Goal: Information Seeking & Learning: Learn about a topic

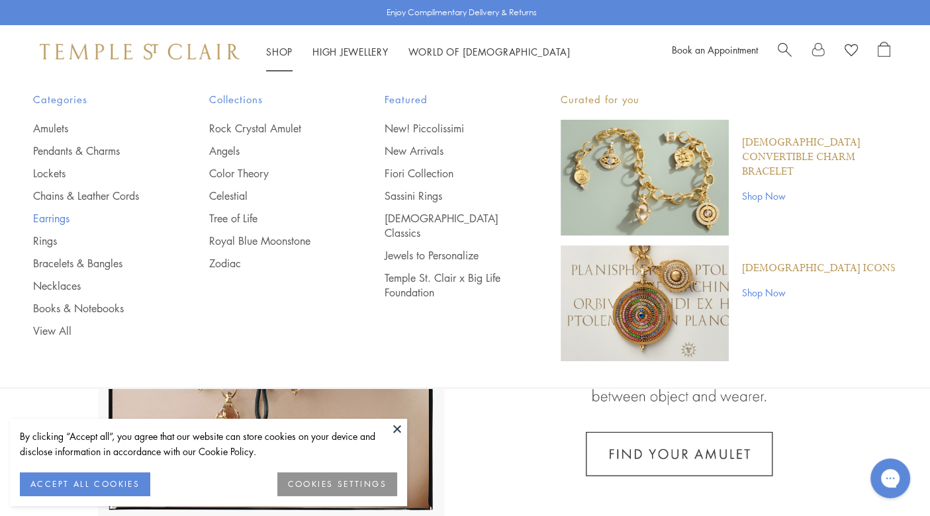
click at [50, 220] on link "Earrings" at bounding box center [94, 218] width 123 height 15
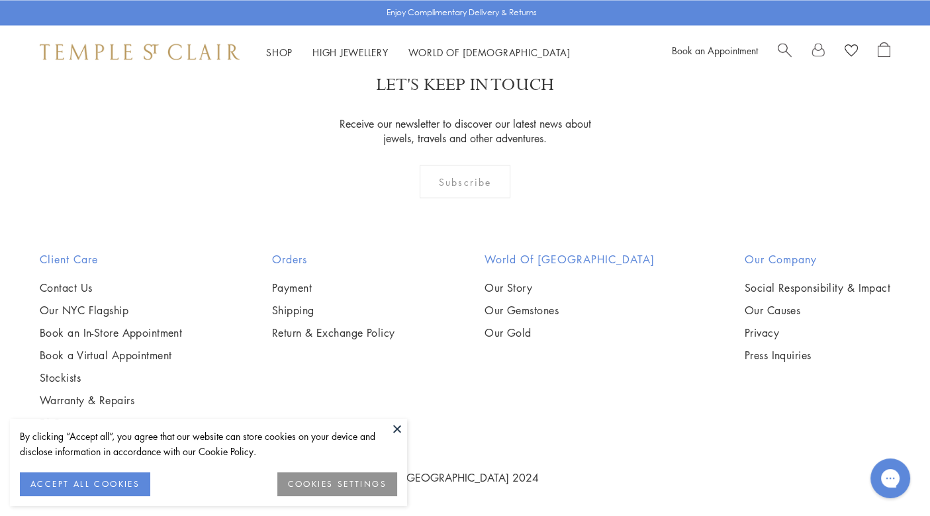
scroll to position [6243, 0]
click at [0, 0] on img at bounding box center [0, 0] width 0 height 0
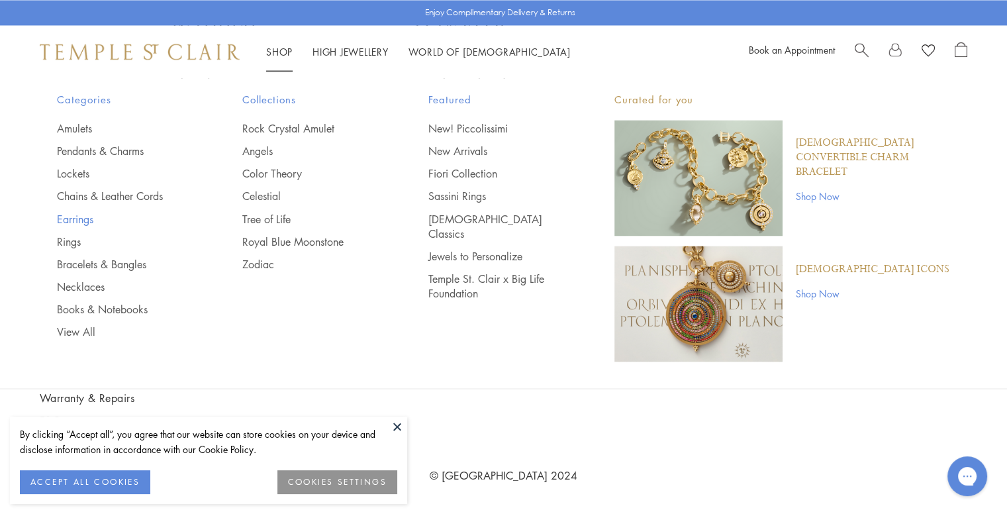
click at [81, 224] on link "Earrings" at bounding box center [123, 218] width 133 height 15
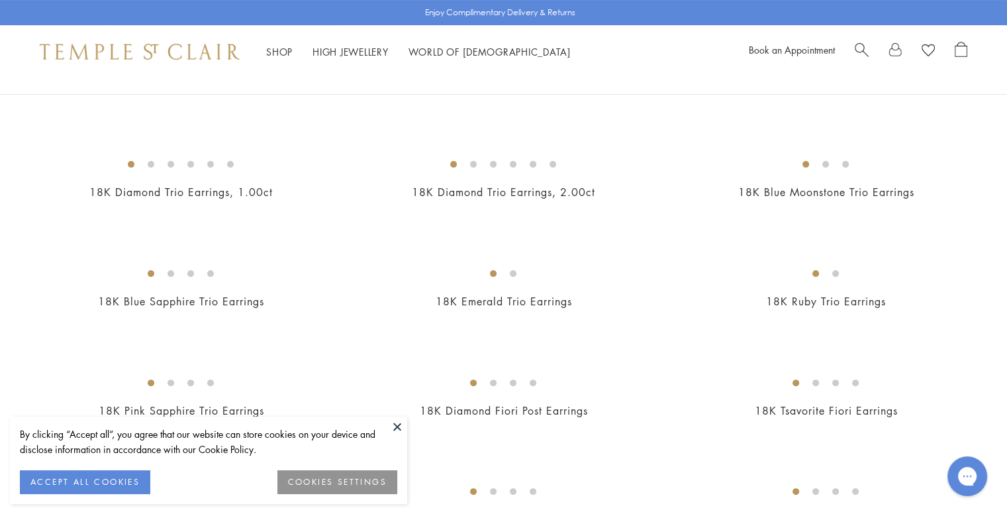
scroll to position [312, 0]
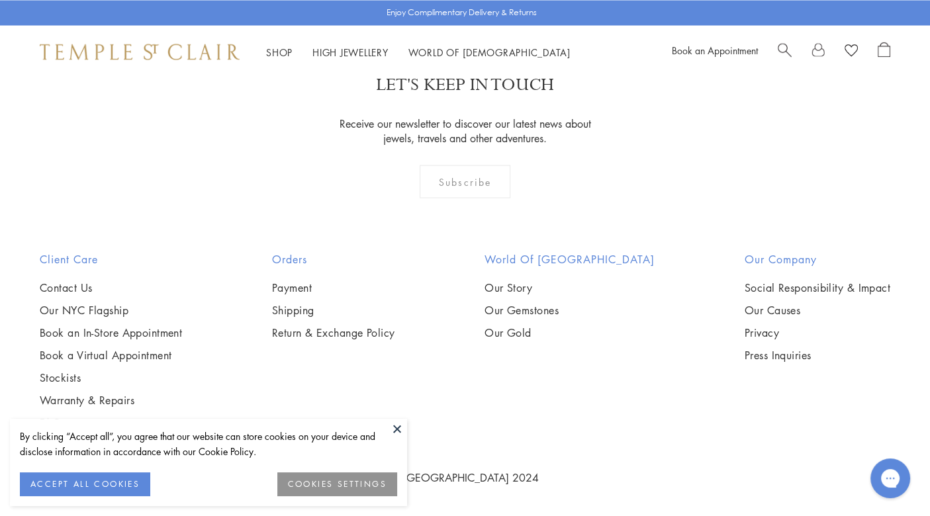
scroll to position [4636, 0]
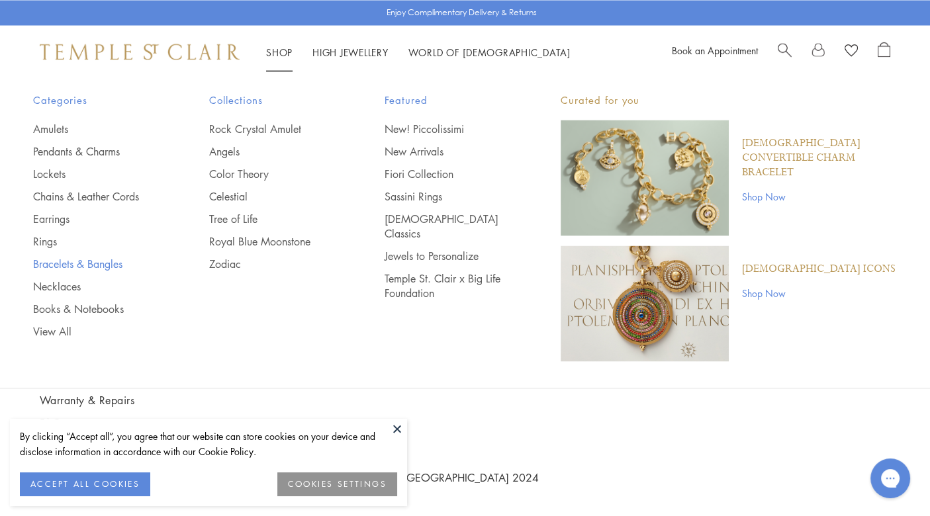
click at [50, 262] on link "Bracelets & Bangles" at bounding box center [94, 263] width 123 height 15
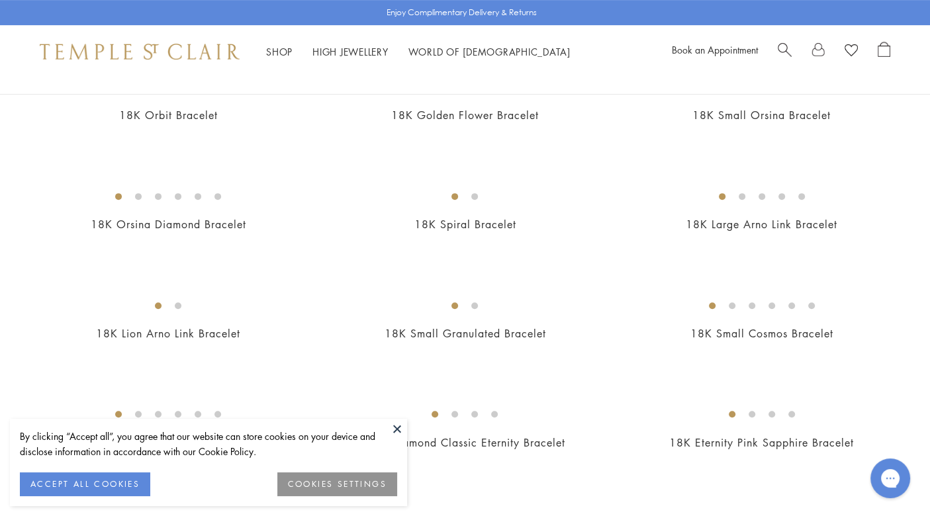
scroll to position [560, 0]
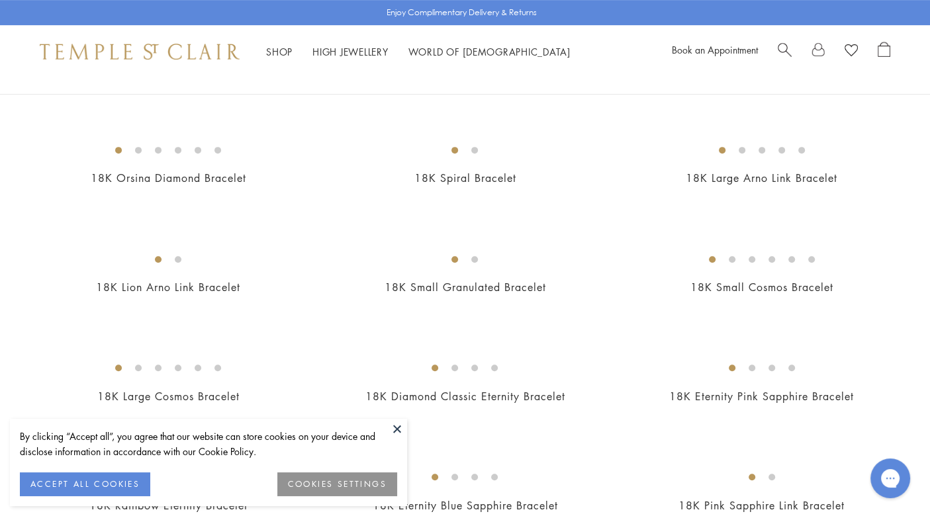
click at [0, 0] on img at bounding box center [0, 0] width 0 height 0
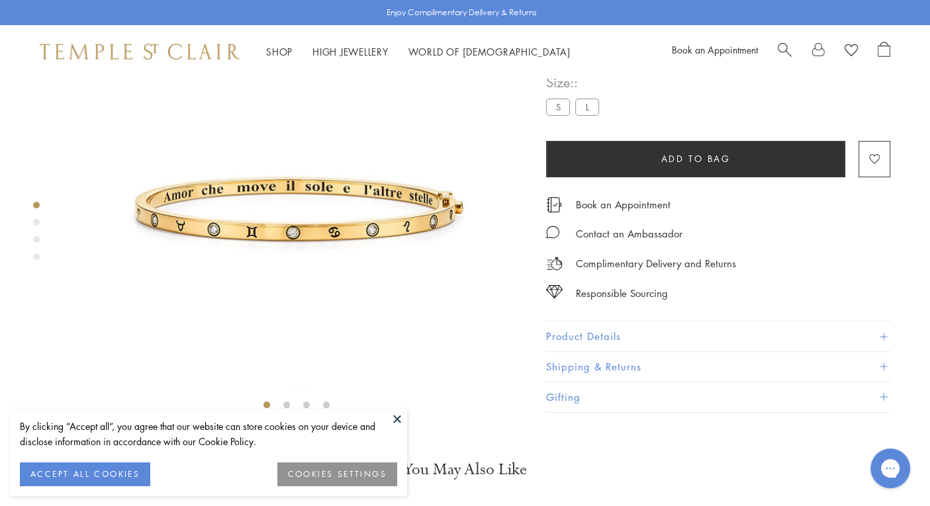
scroll to position [156, 0]
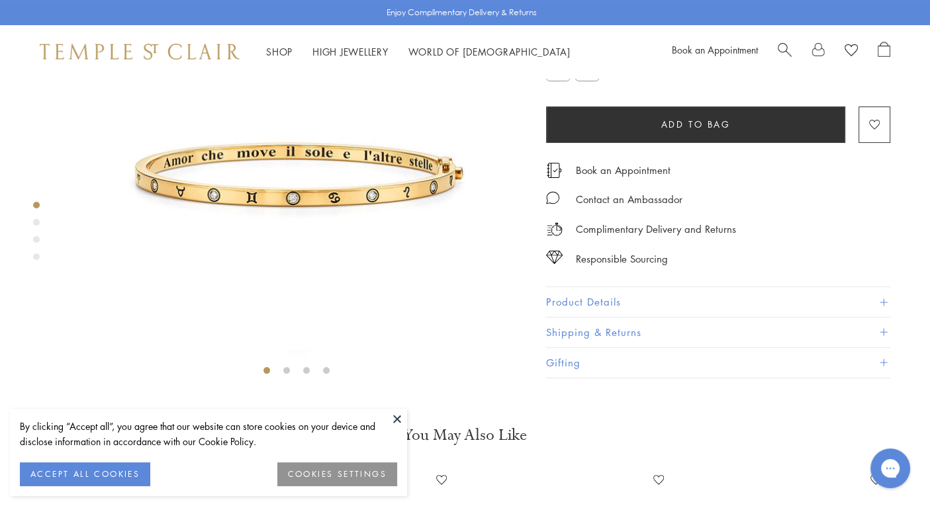
click at [599, 317] on button "Product Details" at bounding box center [718, 302] width 344 height 30
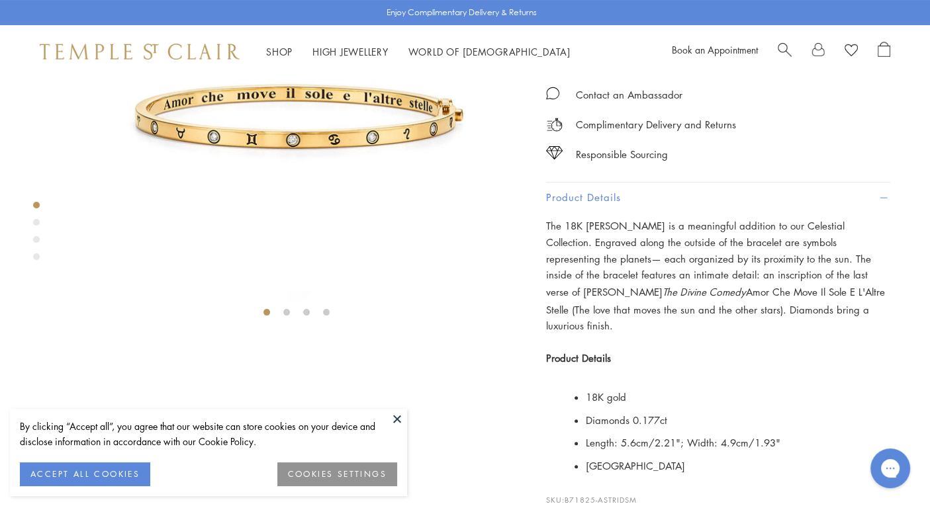
scroll to position [281, 0]
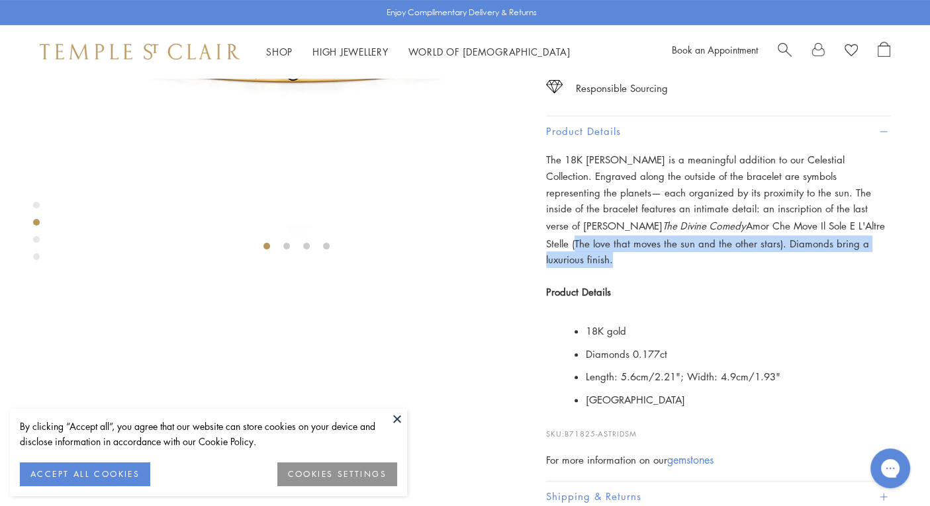
drag, startPoint x: 755, startPoint y: 387, endPoint x: 808, endPoint y: 396, distance: 54.5
click at [808, 268] on p "The 18K Astrid Bracelet is a meaningful addition to our Celestial Collection. E…" at bounding box center [718, 210] width 344 height 116
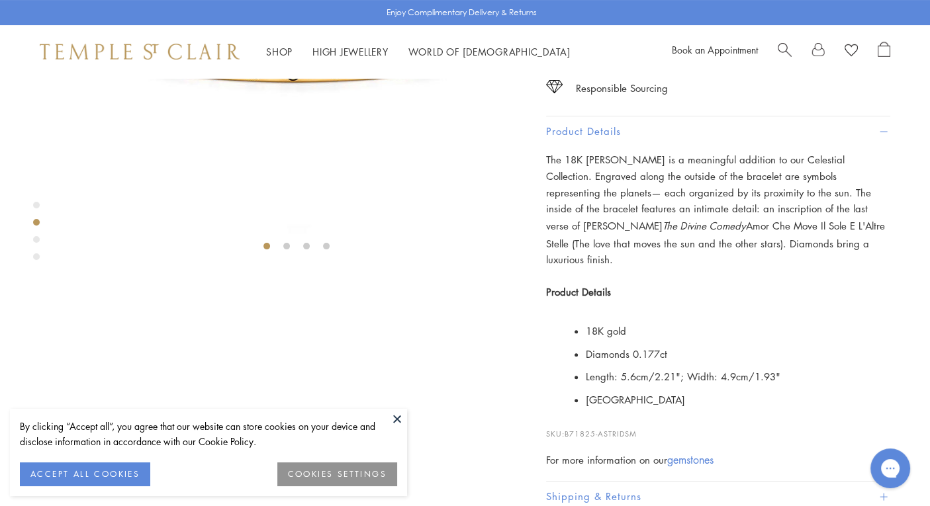
click at [838, 301] on div "The 18K Astrid Bracelet is a meaningful addition to our Celestial Collection. E…" at bounding box center [718, 226] width 344 height 149
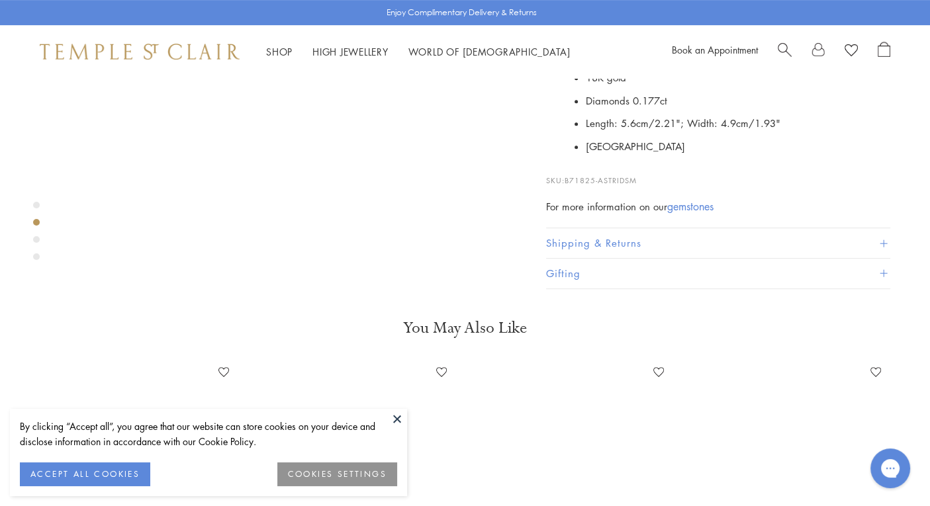
scroll to position [534, 0]
